Goal: Task Accomplishment & Management: Use online tool/utility

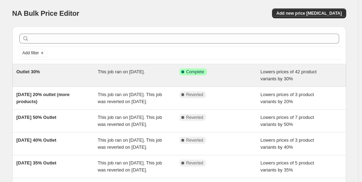
click at [286, 80] on span "Lowers prices of 42 product variants by 30%" at bounding box center [288, 75] width 56 height 12
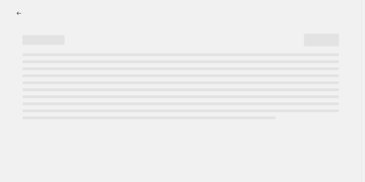
select select "percentage"
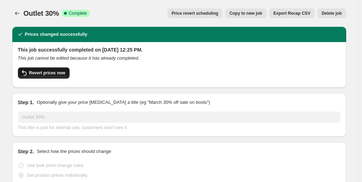
click at [55, 73] on span "Revert prices now" at bounding box center [47, 73] width 36 height 6
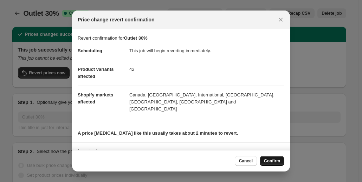
click at [276, 158] on button "Confirm" at bounding box center [272, 161] width 25 height 10
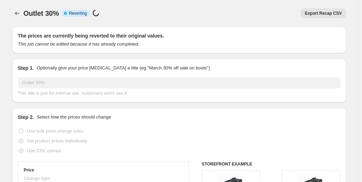
select select "percentage"
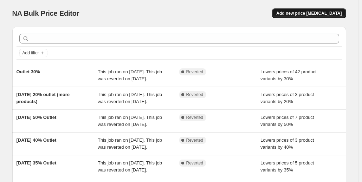
click at [319, 16] on span "Add new price [MEDICAL_DATA]" at bounding box center [308, 14] width 65 height 6
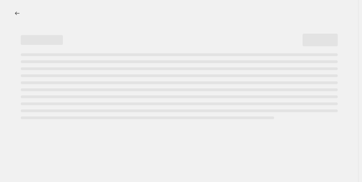
select select "percentage"
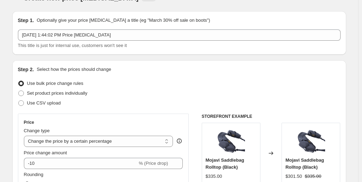
scroll to position [16, 0]
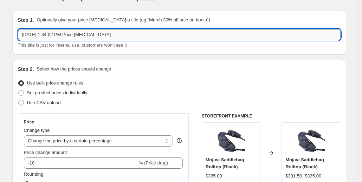
click at [117, 39] on input "[DATE] 1:44:02 PM Price [MEDICAL_DATA]" at bounding box center [179, 34] width 322 height 11
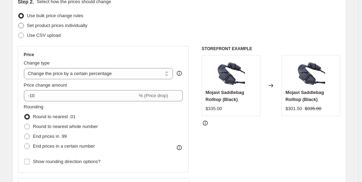
scroll to position [84, 0]
type input "End of Season Sale 35%"
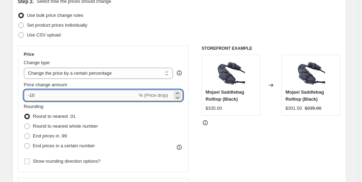
click at [63, 100] on input "-10" at bounding box center [80, 95] width 113 height 11
type input "-1"
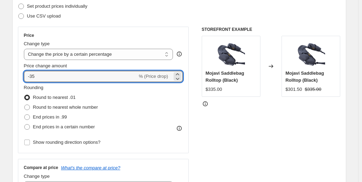
scroll to position [156, 0]
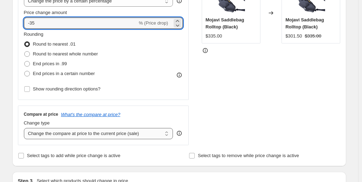
type input "-35"
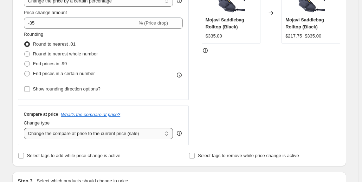
click at [111, 133] on select "Change the compare at price to the current price (sale) Change the compare at p…" at bounding box center [98, 133] width 149 height 11
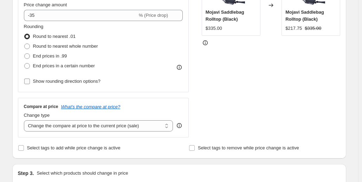
scroll to position [163, 0]
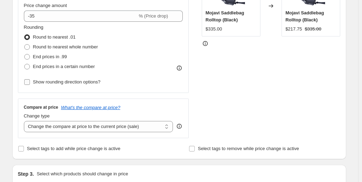
click at [26, 83] on input "Show rounding direction options?" at bounding box center [27, 82] width 6 height 6
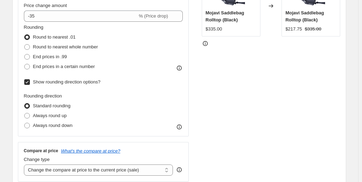
click at [29, 83] on input "Show rounding direction options?" at bounding box center [27, 82] width 6 height 6
checkbox input "false"
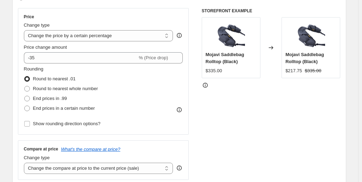
scroll to position [121, 0]
click at [28, 90] on span at bounding box center [27, 89] width 6 height 6
click at [25, 87] on input "Round to nearest whole number" at bounding box center [24, 86] width 0 height 0
radio input "true"
click at [29, 100] on span at bounding box center [27, 99] width 6 height 6
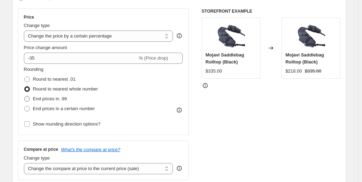
click at [25, 97] on input "End prices in .99" at bounding box center [24, 96] width 0 height 0
radio input "true"
click at [47, 88] on span "Round to nearest whole number" at bounding box center [65, 88] width 65 height 5
click at [25, 87] on input "Round to nearest whole number" at bounding box center [24, 86] width 0 height 0
radio input "true"
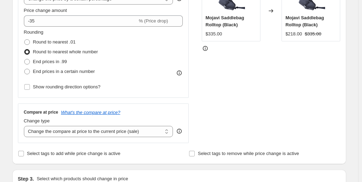
scroll to position [158, 0]
click at [47, 62] on span "End prices in .99" at bounding box center [50, 61] width 34 height 5
click at [25, 60] on input "End prices in .99" at bounding box center [24, 59] width 0 height 0
radio input "true"
click at [52, 55] on span "Round to nearest whole number" at bounding box center [65, 52] width 65 height 7
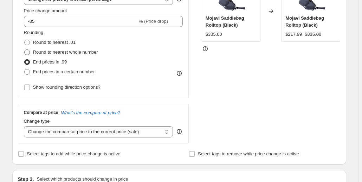
click at [25, 50] on input "Round to nearest whole number" at bounding box center [24, 50] width 0 height 0
radio input "true"
click at [50, 61] on span "End prices in .99" at bounding box center [50, 61] width 34 height 5
click at [25, 60] on input "End prices in .99" at bounding box center [24, 59] width 0 height 0
radio input "true"
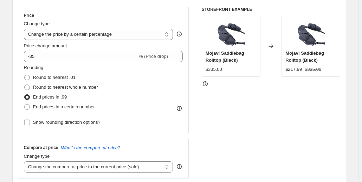
scroll to position [96, 0]
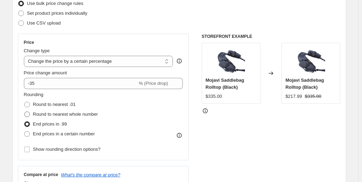
click at [81, 113] on span "Round to nearest whole number" at bounding box center [65, 114] width 65 height 5
click at [25, 112] on input "Round to nearest whole number" at bounding box center [24, 112] width 0 height 0
radio input "true"
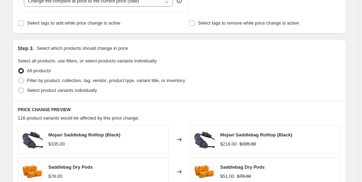
scroll to position [289, 0]
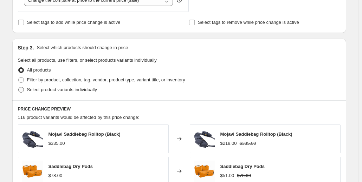
click at [54, 90] on span "Select product variants individually" at bounding box center [62, 89] width 70 height 5
click at [19, 87] on input "Select product variants individually" at bounding box center [18, 87] width 0 height 0
radio input "true"
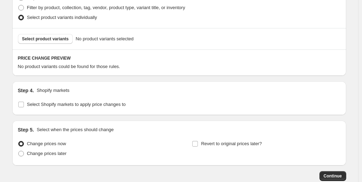
scroll to position [362, 0]
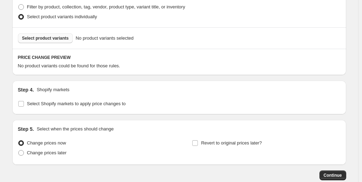
click at [57, 41] on button "Select product variants" at bounding box center [45, 38] width 55 height 10
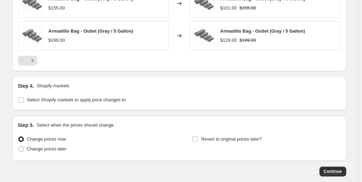
scroll to position [579, 0]
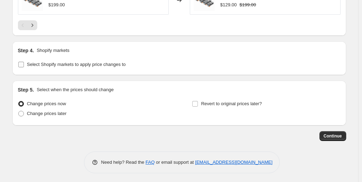
click at [22, 62] on input "Select Shopify markets to apply price changes to" at bounding box center [21, 65] width 6 height 6
checkbox input "true"
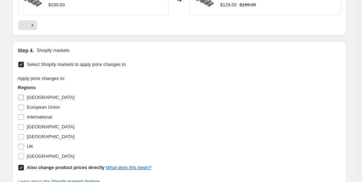
click at [22, 99] on input "[GEOGRAPHIC_DATA]" at bounding box center [21, 98] width 6 height 6
checkbox input "true"
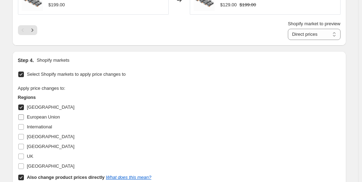
click at [22, 118] on input "European Union" at bounding box center [21, 117] width 6 height 6
checkbox input "true"
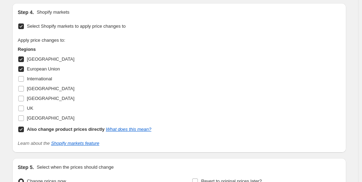
scroll to position [631, 0]
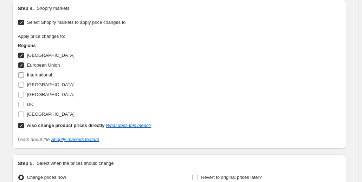
click at [23, 74] on input "International" at bounding box center [21, 75] width 6 height 6
checkbox input "true"
click at [22, 86] on input "[GEOGRAPHIC_DATA]" at bounding box center [21, 85] width 6 height 6
checkbox input "true"
click at [21, 92] on input "[GEOGRAPHIC_DATA]" at bounding box center [21, 95] width 6 height 6
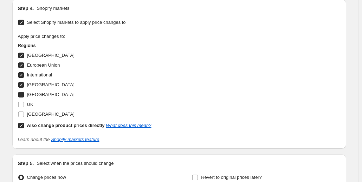
checkbox input "true"
click at [24, 102] on input "UK" at bounding box center [21, 105] width 6 height 6
checkbox input "true"
click at [22, 110] on label "[GEOGRAPHIC_DATA]" at bounding box center [46, 115] width 57 height 10
click at [22, 112] on input "[GEOGRAPHIC_DATA]" at bounding box center [21, 115] width 6 height 6
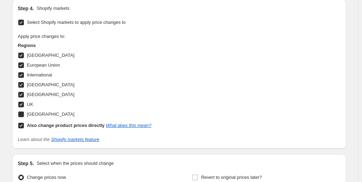
checkbox input "true"
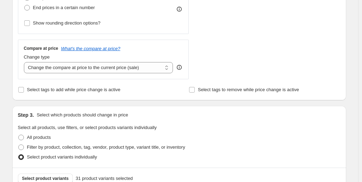
scroll to position [218, 0]
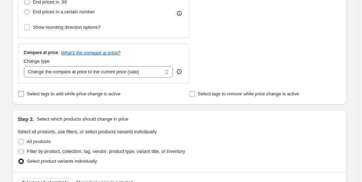
click at [55, 94] on span "Select tags to add while price change is active" at bounding box center [73, 93] width 93 height 5
click at [24, 94] on input "Select tags to add while price change is active" at bounding box center [21, 94] width 6 height 6
checkbox input "true"
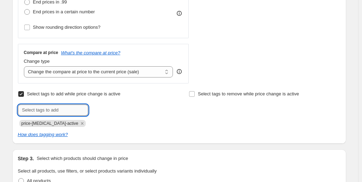
click at [61, 109] on input "text" at bounding box center [53, 110] width 70 height 11
type input "sale"
click at [99, 106] on button "Add sale" at bounding box center [103, 110] width 26 height 10
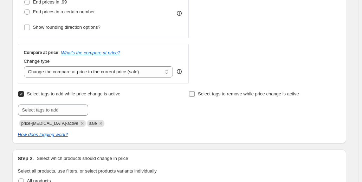
click at [199, 93] on label "Select tags to remove while price change is active" at bounding box center [244, 94] width 110 height 10
click at [195, 93] on input "Select tags to remove while price change is active" at bounding box center [192, 94] width 6 height 6
checkbox input "true"
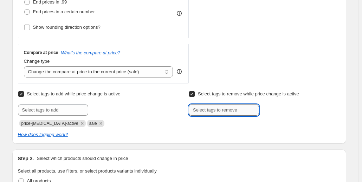
click at [205, 111] on input "text" at bounding box center [224, 110] width 70 height 11
type input "sale"
click at [276, 113] on button "Add sale" at bounding box center [274, 110] width 26 height 10
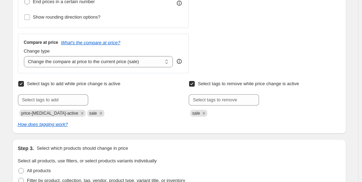
scroll to position [253, 0]
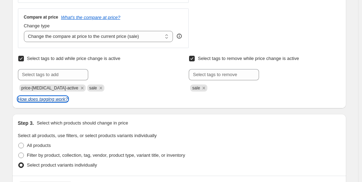
click at [54, 100] on icon "How does tagging work?" at bounding box center [43, 99] width 50 height 5
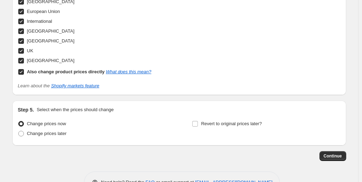
scroll to position [744, 0]
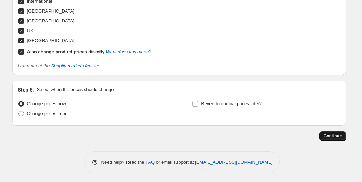
click at [339, 137] on span "Continue" at bounding box center [332, 136] width 18 height 6
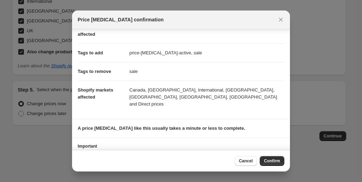
scroll to position [110, 0]
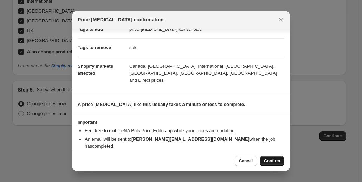
click at [275, 159] on span "Confirm" at bounding box center [272, 161] width 16 height 6
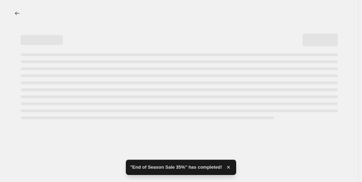
select select "percentage"
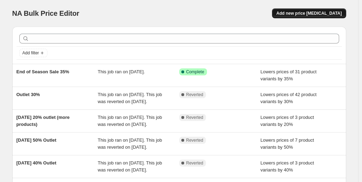
click at [329, 10] on button "Add new price [MEDICAL_DATA]" at bounding box center [309, 13] width 74 height 10
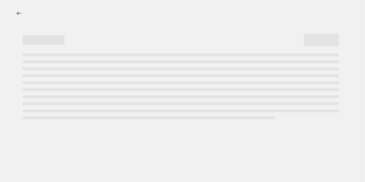
select select "percentage"
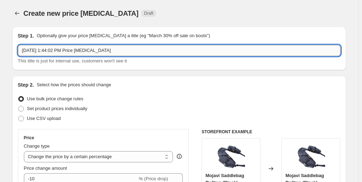
click at [111, 45] on input "[DATE] 1:44:02 PM Price [MEDICAL_DATA]" at bounding box center [179, 50] width 322 height 11
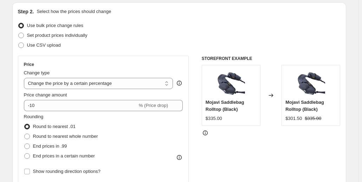
scroll to position [105, 0]
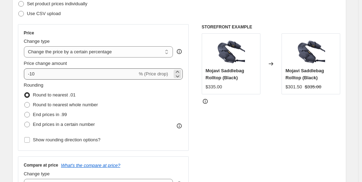
type input "end os season sale 40%"
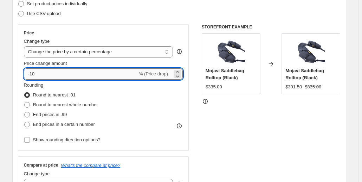
click at [59, 75] on input "-10" at bounding box center [80, 73] width 113 height 11
type input "-1"
type input "-40"
click at [76, 103] on span "Round to nearest whole number" at bounding box center [65, 104] width 65 height 5
click at [25, 103] on input "Round to nearest whole number" at bounding box center [24, 102] width 0 height 0
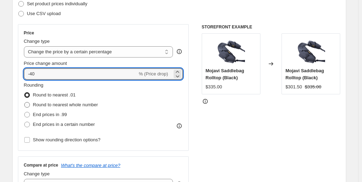
radio input "true"
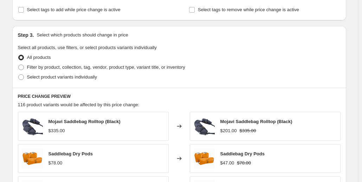
scroll to position [303, 0]
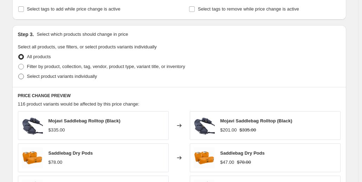
click at [74, 78] on span "Select product variants individually" at bounding box center [62, 76] width 70 height 5
click at [19, 74] on input "Select product variants individually" at bounding box center [18, 74] width 0 height 0
radio input "true"
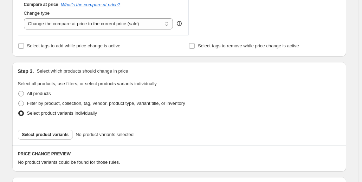
scroll to position [267, 0]
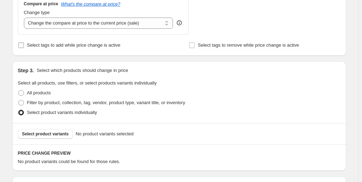
click at [91, 41] on label "Select tags to add while price change is active" at bounding box center [69, 45] width 103 height 10
click at [24, 42] on input "Select tags to add while price change is active" at bounding box center [21, 45] width 6 height 6
checkbox input "true"
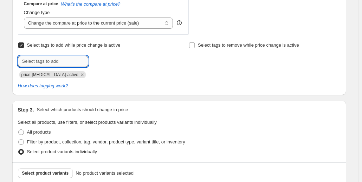
click at [71, 64] on input "text" at bounding box center [53, 61] width 70 height 11
type input "sale"
click at [111, 58] on span "sale" at bounding box center [107, 60] width 8 height 5
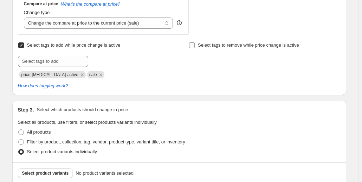
click at [194, 46] on input "Select tags to remove while price change is active" at bounding box center [192, 45] width 6 height 6
checkbox input "true"
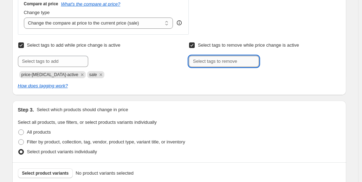
click at [202, 62] on input "text" at bounding box center [224, 61] width 70 height 11
type input "sale"
click at [285, 63] on button "Add sale" at bounding box center [274, 61] width 26 height 10
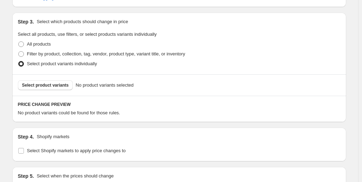
scroll to position [356, 0]
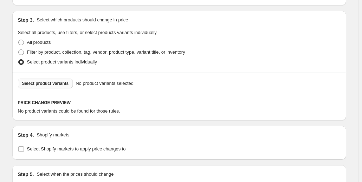
click at [49, 85] on span "Select product variants" at bounding box center [45, 84] width 47 height 6
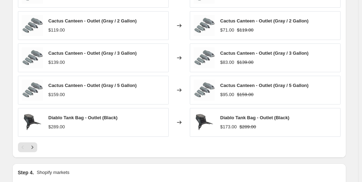
scroll to position [496, 0]
click at [36, 148] on icon "Next" at bounding box center [32, 147] width 7 height 7
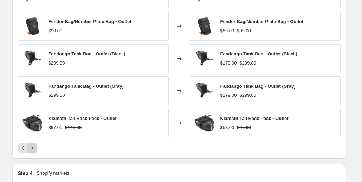
scroll to position [498, 0]
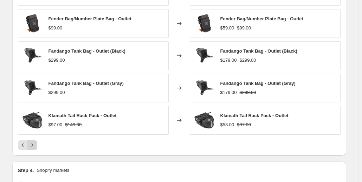
click at [35, 144] on icon "Next" at bounding box center [32, 145] width 7 height 7
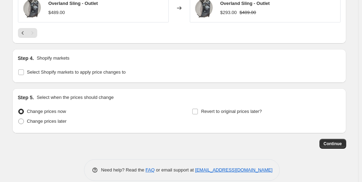
scroll to position [490, 0]
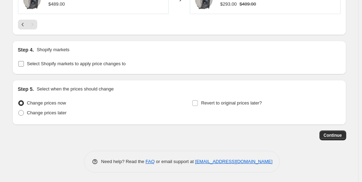
click at [34, 61] on span "Select Shopify markets to apply price changes to" at bounding box center [76, 63] width 99 height 5
click at [24, 61] on input "Select Shopify markets to apply price changes to" at bounding box center [21, 64] width 6 height 6
checkbox input "true"
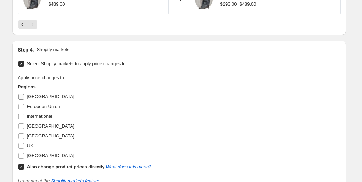
click at [34, 97] on span "[GEOGRAPHIC_DATA]" at bounding box center [50, 96] width 47 height 5
click at [24, 97] on input "[GEOGRAPHIC_DATA]" at bounding box center [21, 97] width 6 height 6
checkbox input "true"
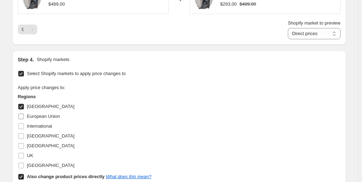
click at [32, 114] on span "European Union" at bounding box center [43, 116] width 33 height 5
click at [24, 114] on input "European Union" at bounding box center [21, 117] width 6 height 6
checkbox input "true"
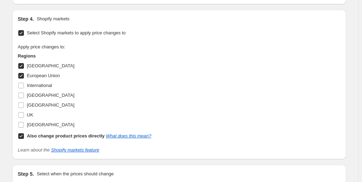
scroll to position [531, 0]
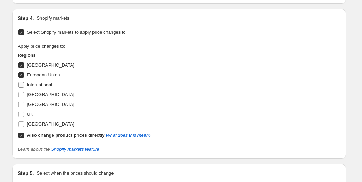
click at [37, 86] on span "International" at bounding box center [39, 84] width 25 height 5
click at [24, 86] on input "International" at bounding box center [21, 85] width 6 height 6
checkbox input "true"
click at [34, 94] on span "[GEOGRAPHIC_DATA]" at bounding box center [50, 94] width 47 height 5
click at [24, 94] on input "[GEOGRAPHIC_DATA]" at bounding box center [21, 95] width 6 height 6
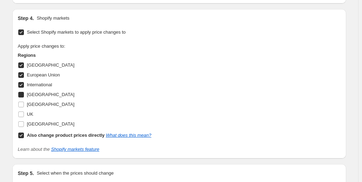
checkbox input "true"
click at [31, 104] on span "[GEOGRAPHIC_DATA]" at bounding box center [50, 104] width 47 height 5
click at [24, 104] on input "[GEOGRAPHIC_DATA]" at bounding box center [21, 105] width 6 height 6
checkbox input "true"
click at [30, 113] on span "UK" at bounding box center [30, 114] width 6 height 5
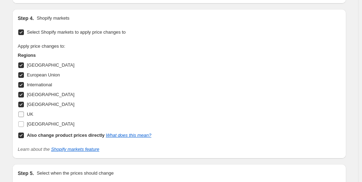
click at [24, 113] on input "UK" at bounding box center [21, 115] width 6 height 6
checkbox input "true"
click at [30, 122] on span "[GEOGRAPHIC_DATA]" at bounding box center [50, 124] width 47 height 5
click at [24, 122] on input "[GEOGRAPHIC_DATA]" at bounding box center [21, 125] width 6 height 6
checkbox input "true"
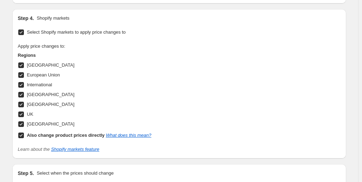
scroll to position [616, 0]
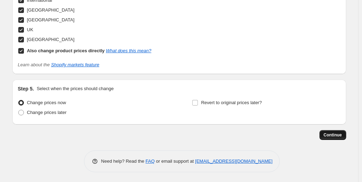
click at [331, 138] on button "Continue" at bounding box center [332, 135] width 27 height 10
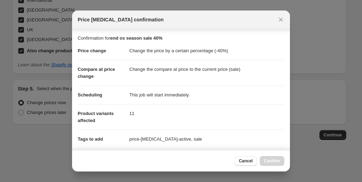
scroll to position [175, 0]
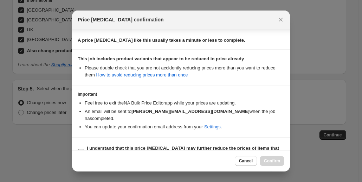
click at [92, 146] on b "I understand that this price [MEDICAL_DATA] may further reduce the prices of it…" at bounding box center [183, 152] width 192 height 12
click at [84, 149] on input "I understand that this price [MEDICAL_DATA] may further reduce the prices of it…" at bounding box center [81, 152] width 6 height 6
checkbox input "true"
click at [239, 159] on button "Cancel" at bounding box center [246, 161] width 22 height 10
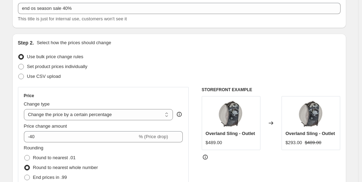
scroll to position [0, 0]
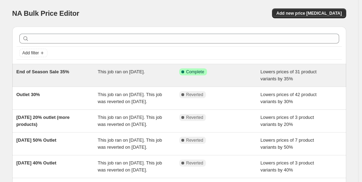
click at [126, 74] on span "This job ran on [DATE]." at bounding box center [121, 71] width 47 height 5
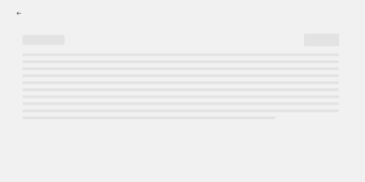
select select "percentage"
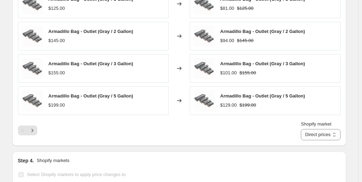
scroll to position [584, 0]
click at [37, 133] on button "Next" at bounding box center [32, 131] width 10 height 10
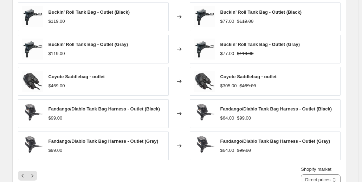
scroll to position [546, 0]
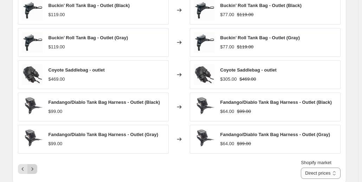
click at [36, 168] on icon "Next" at bounding box center [32, 169] width 7 height 7
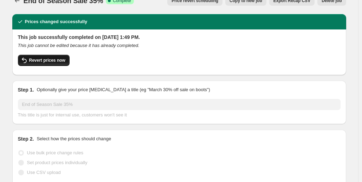
scroll to position [0, 0]
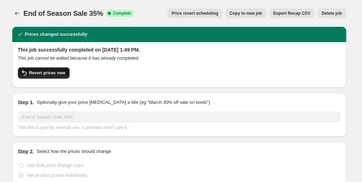
click at [52, 73] on span "Revert prices now" at bounding box center [47, 73] width 36 height 6
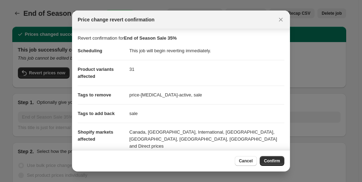
scroll to position [74, 0]
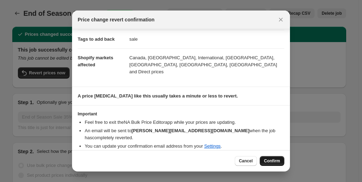
click at [268, 162] on span "Confirm" at bounding box center [272, 161] width 16 height 6
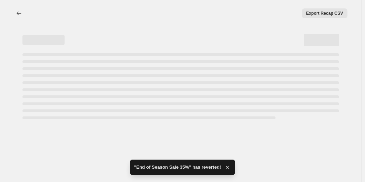
select select "percentage"
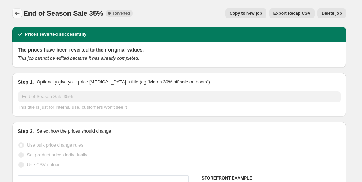
click at [21, 12] on icon "Price change jobs" at bounding box center [17, 13] width 7 height 7
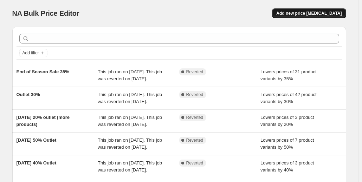
click at [327, 13] on span "Add new price [MEDICAL_DATA]" at bounding box center [308, 14] width 65 height 6
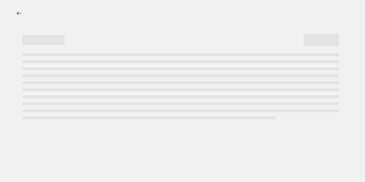
select select "percentage"
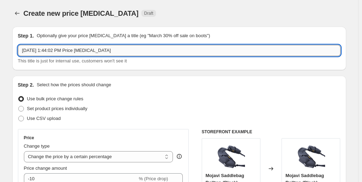
click at [126, 45] on input "[DATE] 1:44:02 PM Price [MEDICAL_DATA]" at bounding box center [179, 50] width 322 height 11
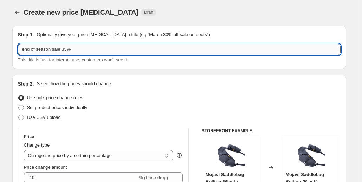
scroll to position [89, 0]
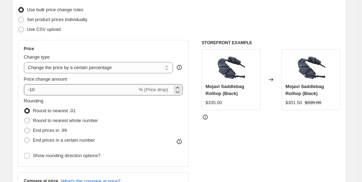
type input "end of season sale 35%"
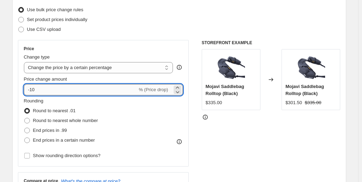
click at [66, 93] on input "-10" at bounding box center [80, 89] width 113 height 11
type input "-1"
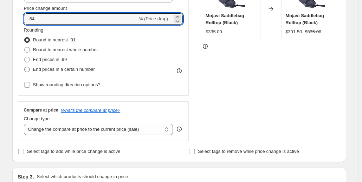
type input "-64"
click at [45, 70] on span "End prices in a certain number" at bounding box center [64, 69] width 62 height 5
click at [25, 67] on input "End prices in a certain number" at bounding box center [24, 67] width 0 height 0
radio input "true"
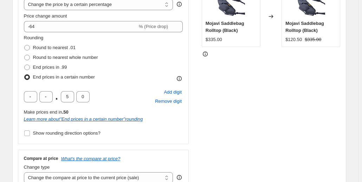
scroll to position [144, 0]
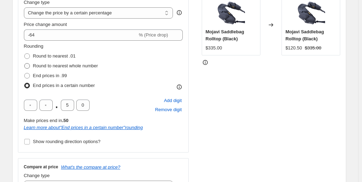
click at [58, 66] on span "Round to nearest whole number" at bounding box center [65, 65] width 65 height 5
click at [25, 64] on input "Round to nearest whole number" at bounding box center [24, 63] width 0 height 0
radio input "true"
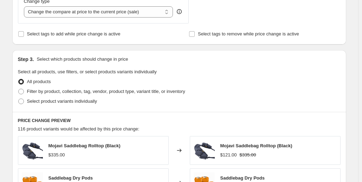
scroll to position [279, 0]
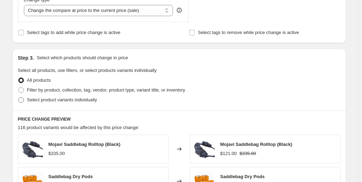
click at [67, 98] on span "Select product variants individually" at bounding box center [62, 99] width 70 height 5
click at [19, 98] on input "Select product variants individually" at bounding box center [18, 97] width 0 height 0
radio input "true"
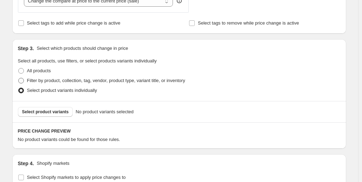
scroll to position [289, 0]
click at [58, 109] on span "Select product variants" at bounding box center [45, 112] width 47 height 6
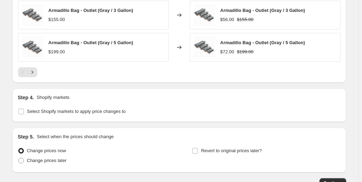
scroll to position [579, 0]
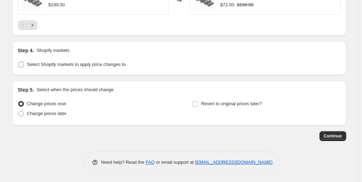
click at [83, 62] on span "Select Shopify markets to apply price changes to" at bounding box center [76, 64] width 99 height 5
click at [24, 62] on input "Select Shopify markets to apply price changes to" at bounding box center [21, 65] width 6 height 6
checkbox input "true"
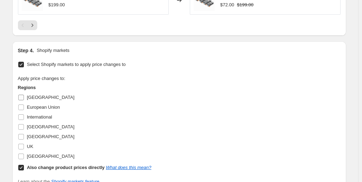
click at [40, 95] on span "[GEOGRAPHIC_DATA]" at bounding box center [50, 97] width 47 height 5
click at [24, 95] on input "[GEOGRAPHIC_DATA]" at bounding box center [21, 98] width 6 height 6
checkbox input "true"
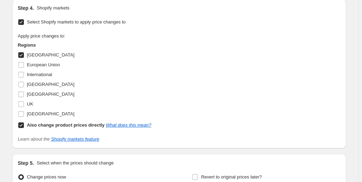
scroll to position [631, 0]
click at [33, 109] on label "[GEOGRAPHIC_DATA]" at bounding box center [46, 114] width 57 height 10
click at [24, 111] on input "[GEOGRAPHIC_DATA]" at bounding box center [21, 114] width 6 height 6
checkbox input "true"
click at [31, 104] on span "UK" at bounding box center [30, 103] width 6 height 5
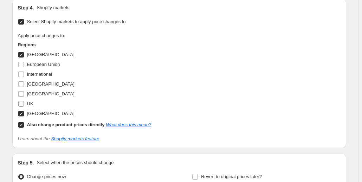
click at [24, 104] on input "UK" at bounding box center [21, 104] width 6 height 6
checkbox input "true"
click at [32, 94] on span "[GEOGRAPHIC_DATA]" at bounding box center [50, 93] width 47 height 5
click at [24, 94] on input "[GEOGRAPHIC_DATA]" at bounding box center [21, 94] width 6 height 6
checkbox input "true"
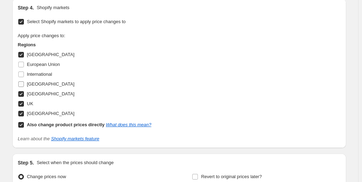
click at [22, 84] on input "[GEOGRAPHIC_DATA]" at bounding box center [21, 84] width 6 height 6
checkbox input "true"
click at [21, 73] on input "International" at bounding box center [21, 75] width 6 height 6
checkbox input "true"
click at [22, 63] on input "European Union" at bounding box center [21, 65] width 6 height 6
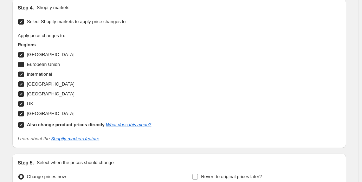
checkbox input "true"
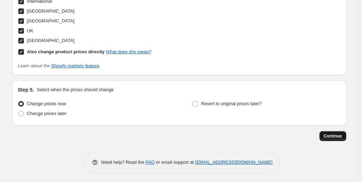
click at [338, 135] on span "Continue" at bounding box center [332, 136] width 18 height 6
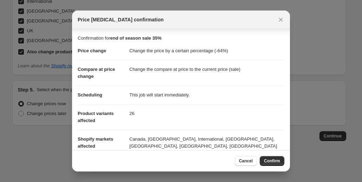
scroll to position [73, 0]
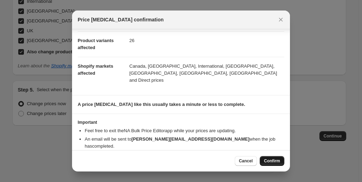
click at [279, 158] on button "Confirm" at bounding box center [272, 161] width 25 height 10
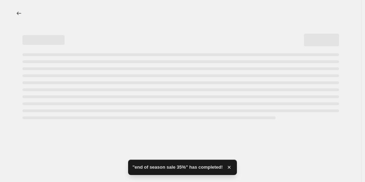
select select "percentage"
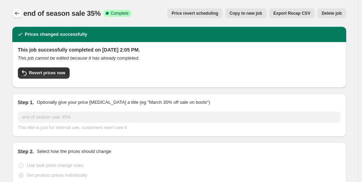
click at [19, 16] on icon "Price change jobs" at bounding box center [17, 13] width 7 height 7
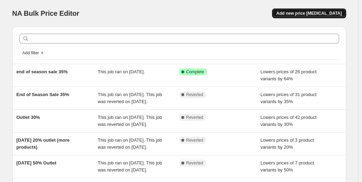
click at [304, 17] on button "Add new price [MEDICAL_DATA]" at bounding box center [309, 13] width 74 height 10
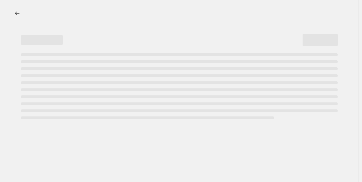
select select "percentage"
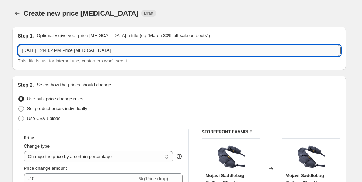
click at [76, 48] on input "[DATE] 1:44:02 PM Price [MEDICAL_DATA]" at bounding box center [179, 50] width 322 height 11
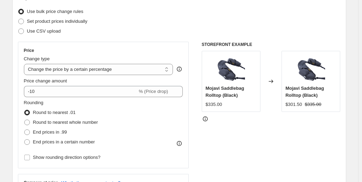
scroll to position [88, 0]
type input "end of season sale 40"
click at [60, 123] on span "Round to nearest whole number" at bounding box center [65, 121] width 65 height 5
click at [25, 120] on input "Round to nearest whole number" at bounding box center [24, 119] width 0 height 0
radio input "true"
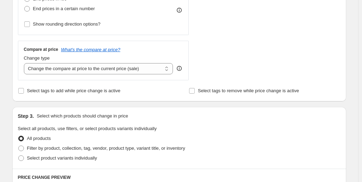
scroll to position [221, 0]
click at [81, 91] on span "Select tags to add while price change is active" at bounding box center [73, 91] width 93 height 5
click at [24, 91] on input "Select tags to add while price change is active" at bounding box center [21, 92] width 6 height 6
checkbox input "true"
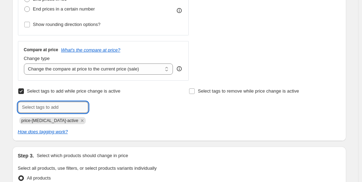
click at [68, 108] on input "text" at bounding box center [53, 107] width 70 height 11
type input "sale"
click at [109, 113] on div "Submit sale Add sale price-[MEDICAL_DATA]-active" at bounding box center [93, 113] width 151 height 22
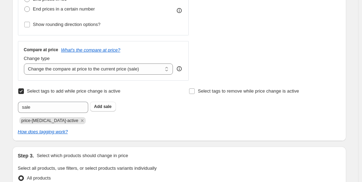
click at [106, 112] on div "sale Add sale" at bounding box center [93, 107] width 151 height 11
click at [103, 109] on button "Add sale" at bounding box center [103, 107] width 26 height 10
click at [193, 90] on input "Select tags to remove while price change is active" at bounding box center [192, 92] width 6 height 6
checkbox input "true"
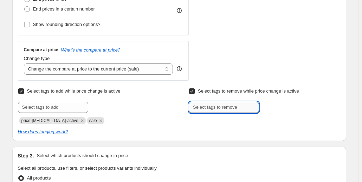
click at [201, 109] on input "text" at bounding box center [224, 107] width 70 height 11
type input "sale"
click at [277, 109] on span "sale" at bounding box center [278, 106] width 8 height 5
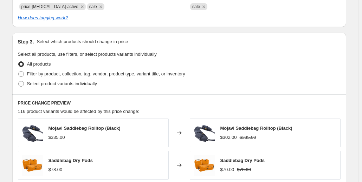
scroll to position [335, 0]
click at [51, 85] on span "Select product variants individually" at bounding box center [62, 83] width 70 height 5
click at [19, 81] on input "Select product variants individually" at bounding box center [18, 81] width 0 height 0
radio input "true"
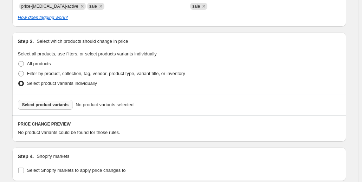
click at [59, 103] on span "Select product variants" at bounding box center [45, 105] width 47 height 6
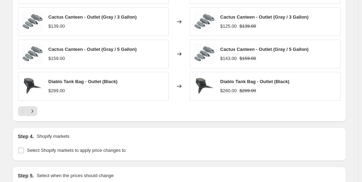
scroll to position [532, 0]
click at [37, 107] on button "Next" at bounding box center [32, 111] width 10 height 10
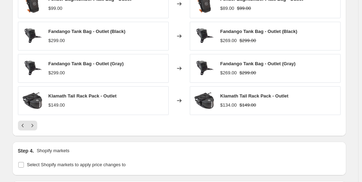
scroll to position [519, 0]
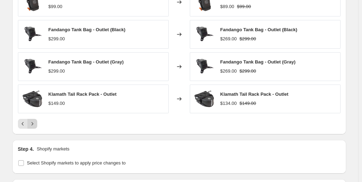
click at [36, 124] on icon "Next" at bounding box center [32, 123] width 7 height 7
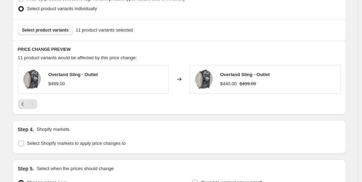
scroll to position [490, 0]
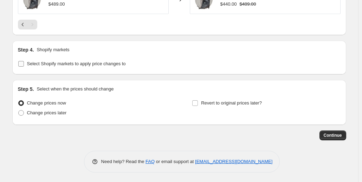
click at [86, 64] on span "Select Shopify markets to apply price changes to" at bounding box center [76, 63] width 99 height 5
click at [24, 64] on input "Select Shopify markets to apply price changes to" at bounding box center [21, 64] width 6 height 6
checkbox input "true"
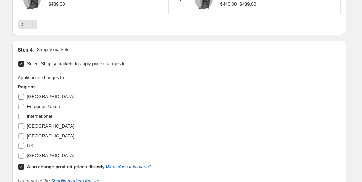
click at [35, 99] on span "[GEOGRAPHIC_DATA]" at bounding box center [50, 96] width 47 height 5
click at [24, 99] on input "[GEOGRAPHIC_DATA]" at bounding box center [21, 97] width 6 height 6
checkbox input "true"
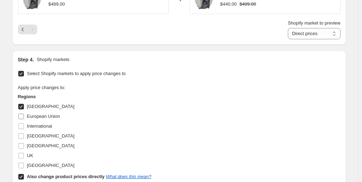
click at [36, 115] on span "European Union" at bounding box center [43, 116] width 33 height 5
click at [24, 115] on input "European Union" at bounding box center [21, 117] width 6 height 6
checkbox input "true"
click at [34, 126] on span "International" at bounding box center [39, 126] width 25 height 5
click at [24, 126] on input "International" at bounding box center [21, 127] width 6 height 6
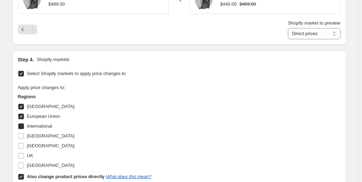
checkbox input "true"
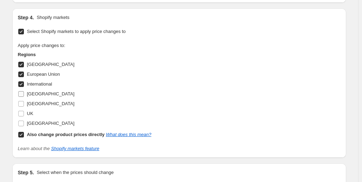
click at [36, 97] on span "[GEOGRAPHIC_DATA]" at bounding box center [50, 94] width 47 height 7
click at [24, 97] on input "[GEOGRAPHIC_DATA]" at bounding box center [21, 94] width 6 height 6
checkbox input "true"
click at [35, 100] on span "[GEOGRAPHIC_DATA]" at bounding box center [50, 103] width 47 height 7
click at [24, 101] on input "[GEOGRAPHIC_DATA]" at bounding box center [21, 104] width 6 height 6
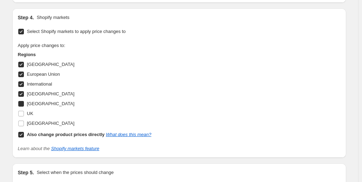
checkbox input "true"
click at [31, 112] on span "UK" at bounding box center [30, 113] width 6 height 5
click at [24, 112] on input "UK" at bounding box center [21, 114] width 6 height 6
checkbox input "true"
click at [31, 121] on span "[GEOGRAPHIC_DATA]" at bounding box center [50, 123] width 47 height 5
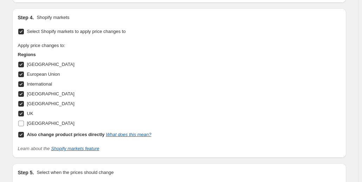
click at [24, 121] on input "[GEOGRAPHIC_DATA]" at bounding box center [21, 124] width 6 height 6
checkbox input "true"
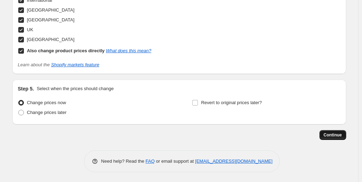
click at [337, 130] on button "Continue" at bounding box center [332, 135] width 27 height 10
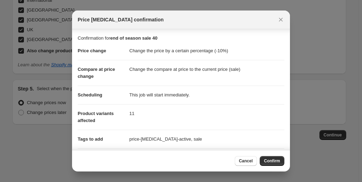
scroll to position [110, 0]
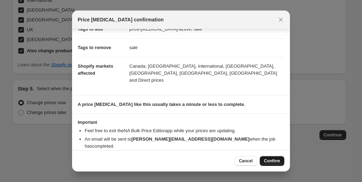
click at [269, 163] on span "Confirm" at bounding box center [272, 161] width 16 height 6
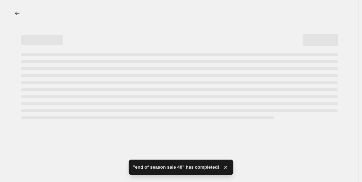
select select "percentage"
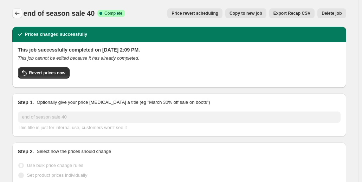
click at [17, 17] on button "Price change jobs" at bounding box center [17, 13] width 10 height 10
